Goal: Navigation & Orientation: Find specific page/section

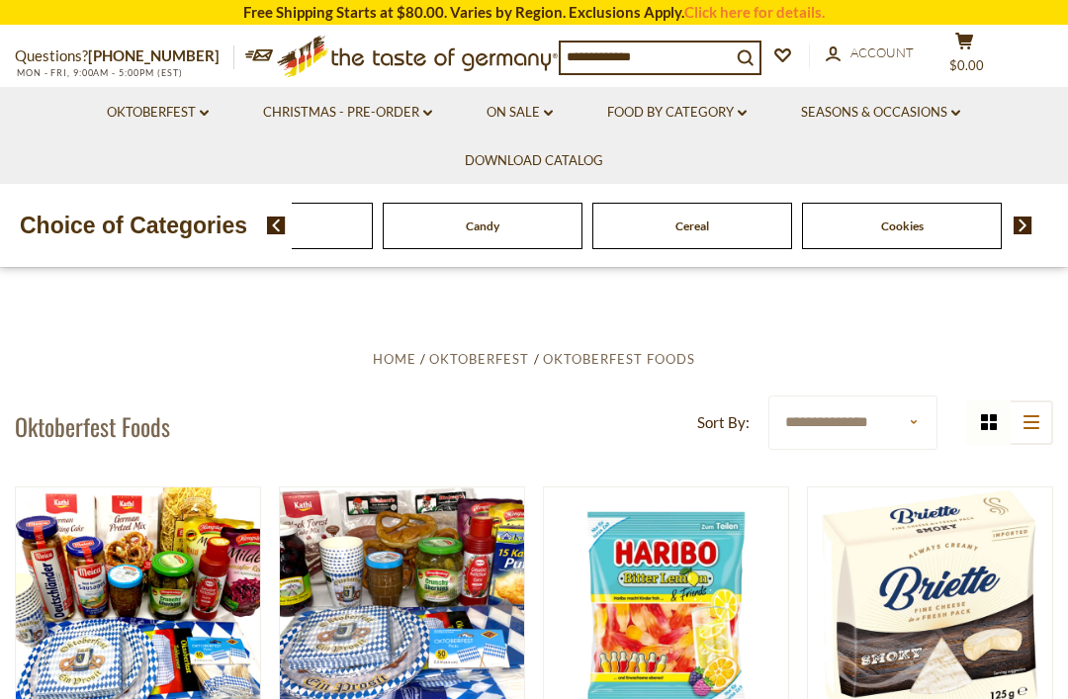
click at [378, 227] on div "Breads" at bounding box center [273, 226] width 210 height 46
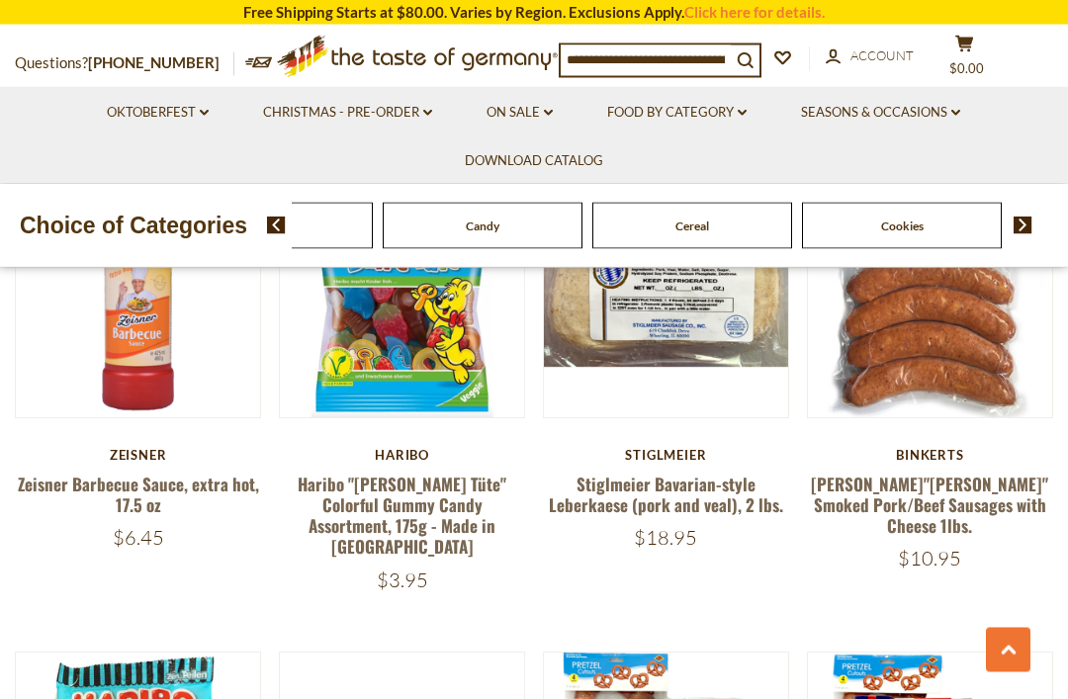
scroll to position [2568, 0]
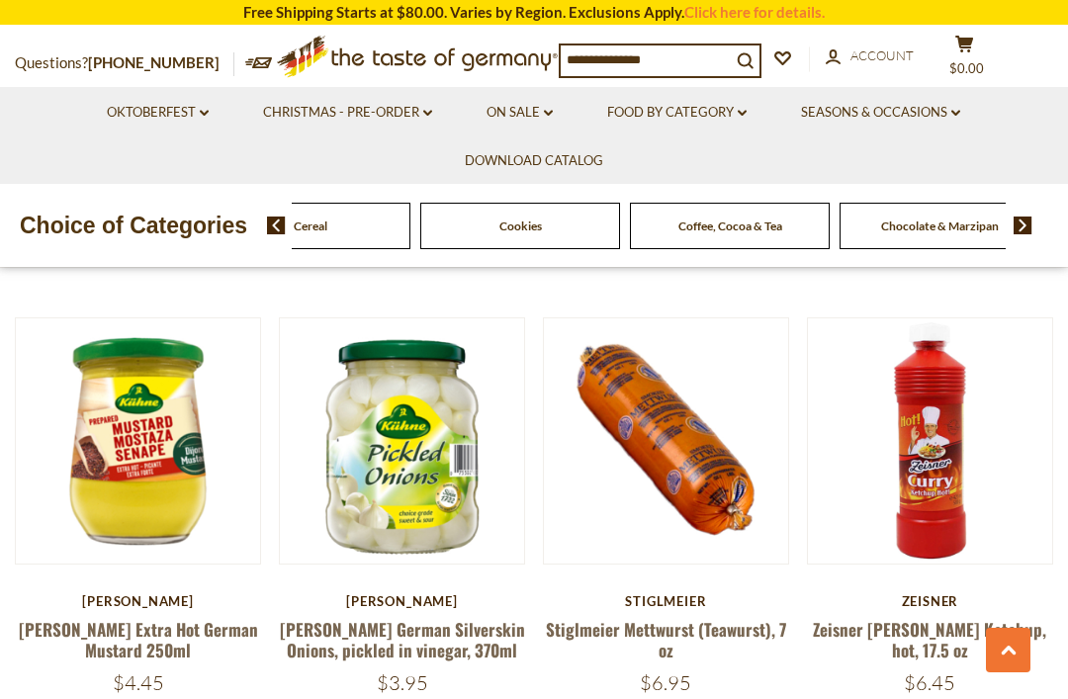
scroll to position [2003, 0]
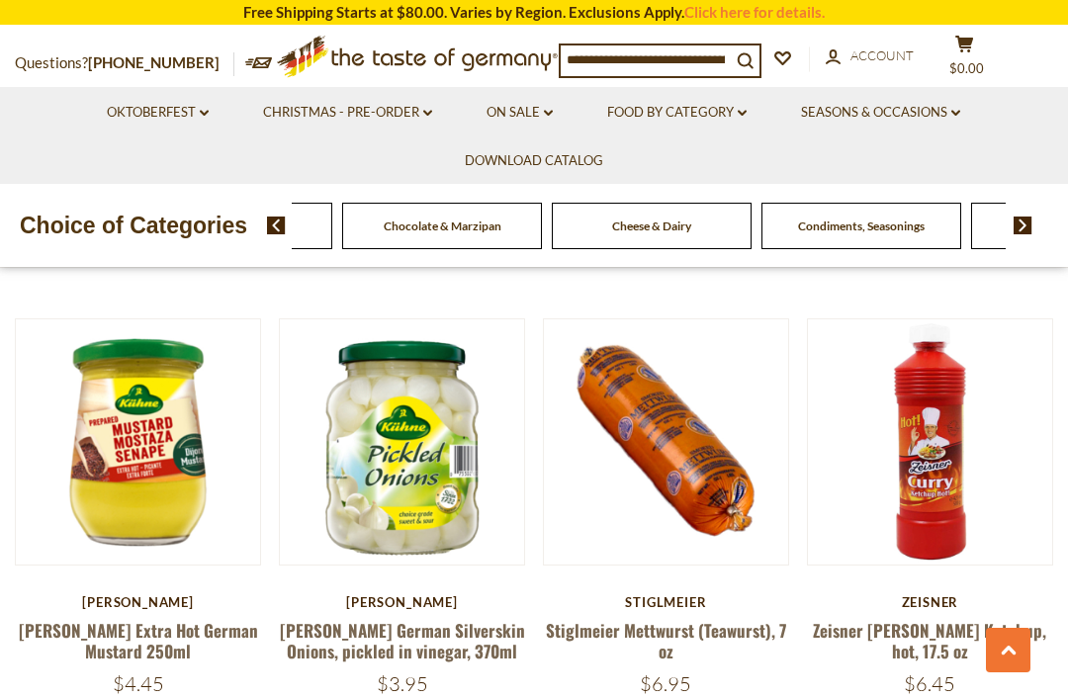
click at [285, 231] on span "Coffee, Cocoa & Tea" at bounding box center [233, 226] width 104 height 15
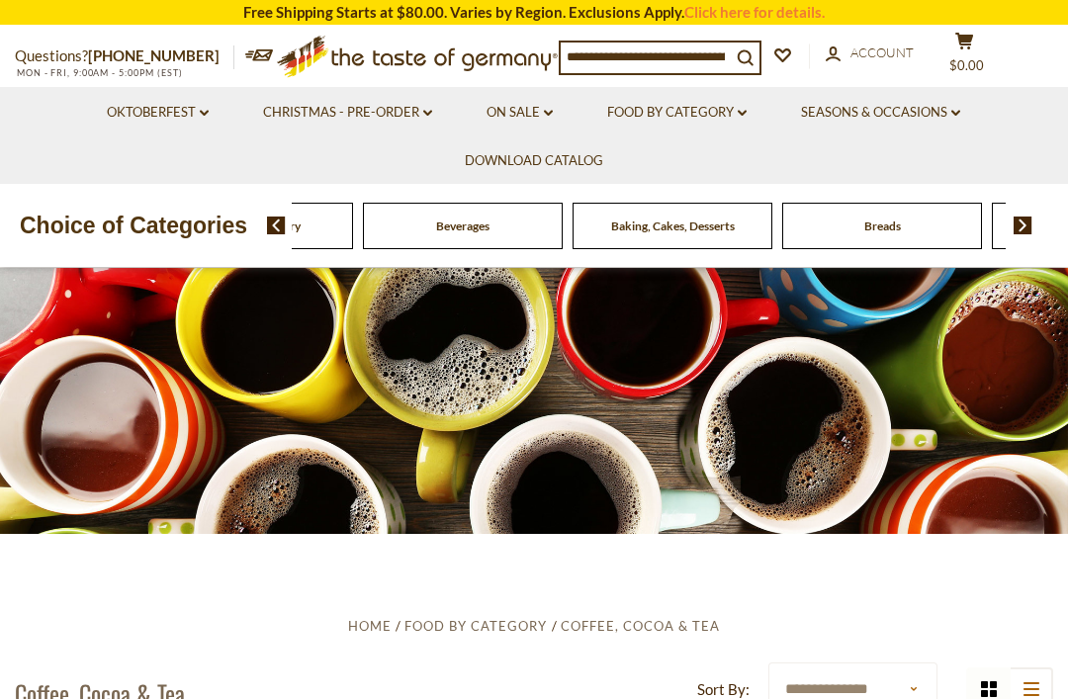
click at [1023, 227] on img at bounding box center [1022, 226] width 19 height 18
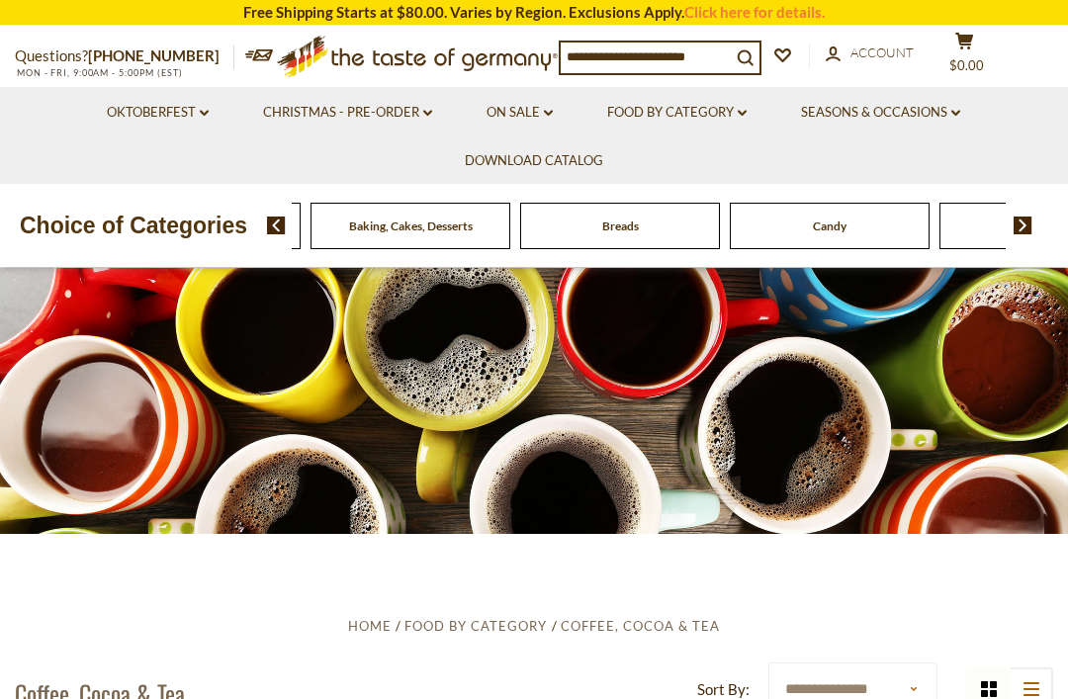
click at [1016, 218] on img at bounding box center [1022, 226] width 19 height 18
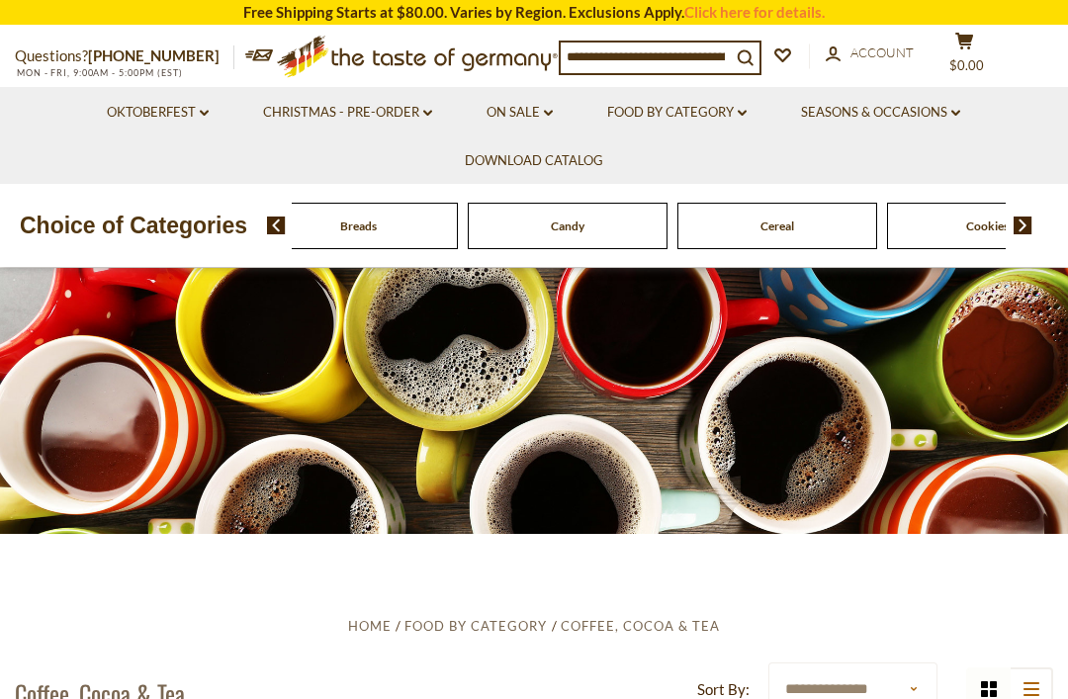
click at [1030, 217] on img at bounding box center [1022, 226] width 19 height 18
click at [746, 222] on div "Food By Category [GEOGRAPHIC_DATA] Baking, Cakes, Desserts Breads Candy Cereal …" at bounding box center [648, 226] width 3983 height 46
click at [690, 107] on link "Food By Category dropdown_arrow" at bounding box center [676, 113] width 139 height 22
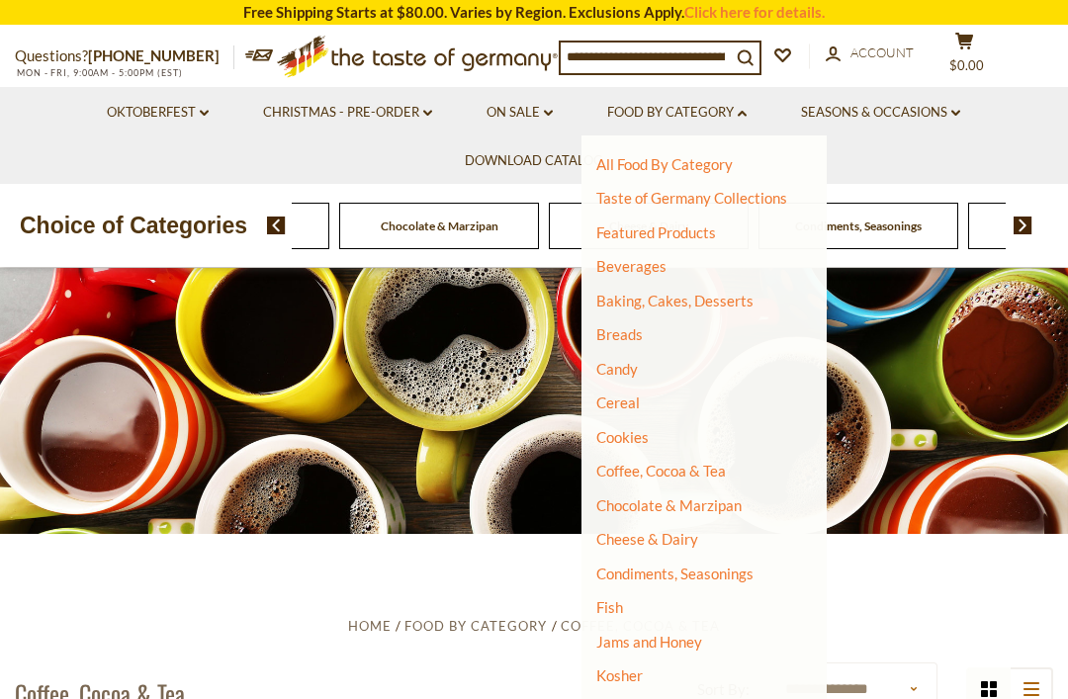
click at [627, 437] on link "Cookies" at bounding box center [622, 437] width 52 height 18
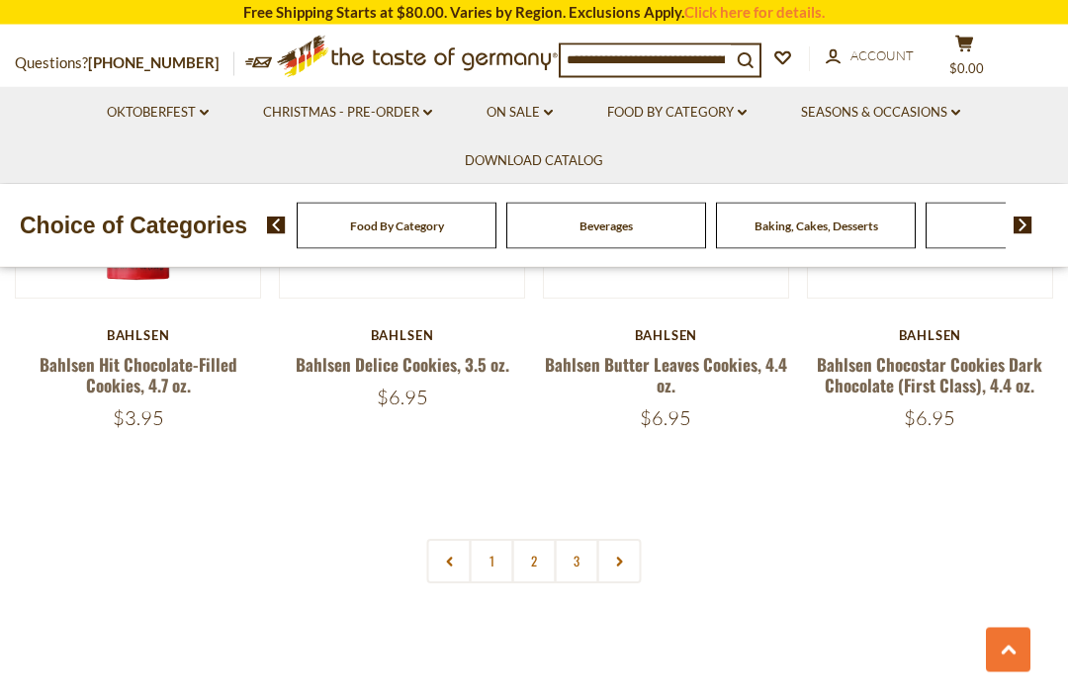
scroll to position [4306, 0]
click at [628, 538] on link at bounding box center [619, 560] width 44 height 44
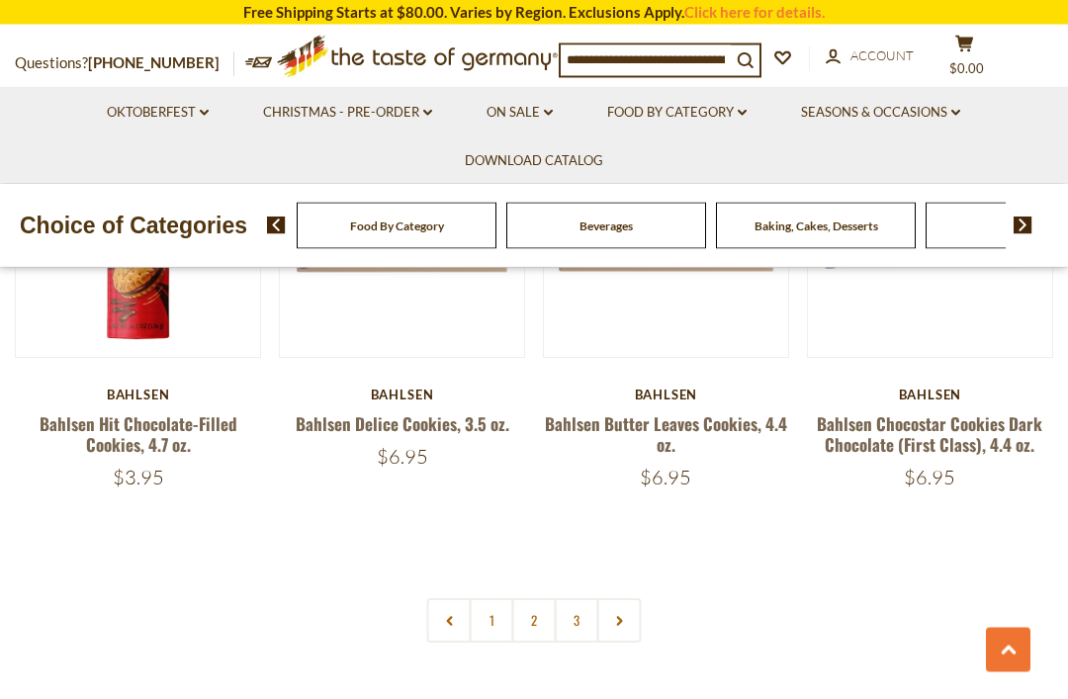
scroll to position [4247, 0]
click at [533, 598] on link "2" at bounding box center [534, 619] width 44 height 44
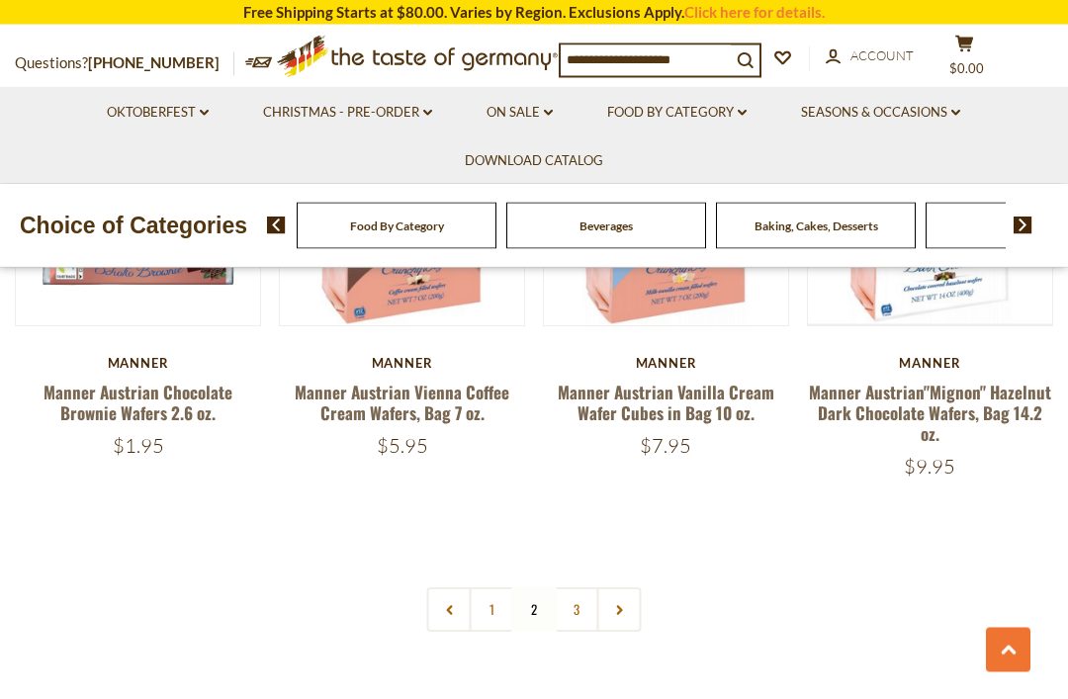
scroll to position [4253, 0]
click at [578, 587] on link "3" at bounding box center [577, 609] width 44 height 44
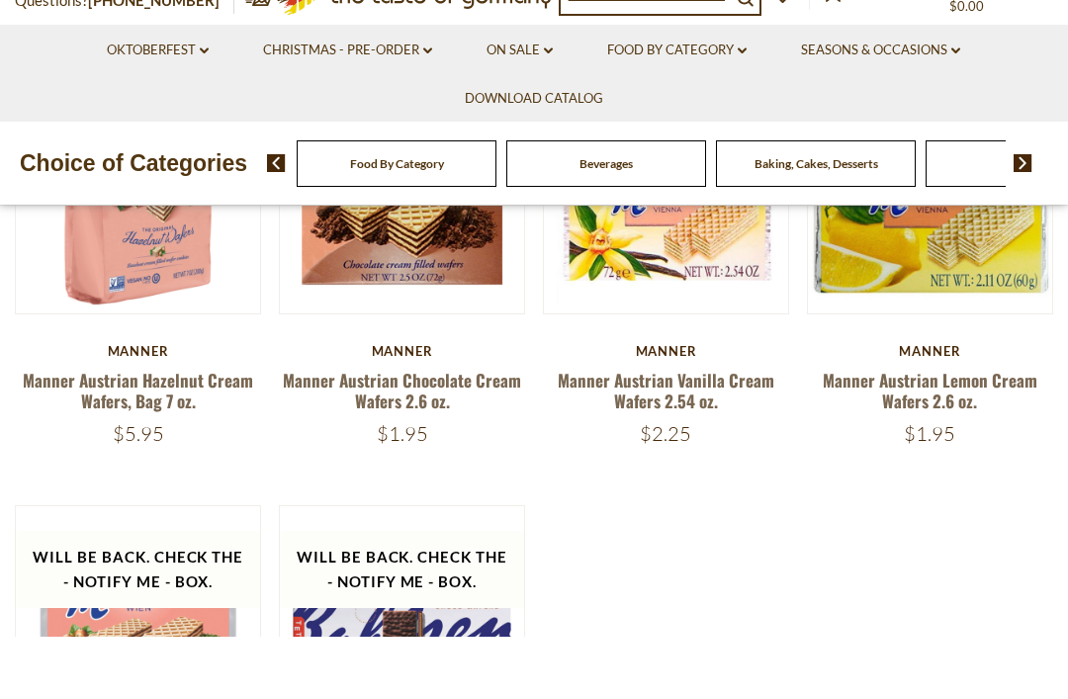
scroll to position [684, 0]
